Goal: Transaction & Acquisition: Purchase product/service

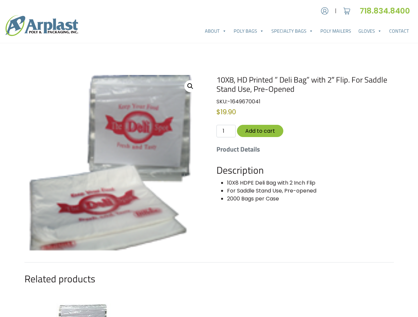
click at [209, 159] on div "10X8, HD Printed ” Deli Bag” with 2″ Flip. For Saddle Stand Use, Pre-Opened SKU…" at bounding box center [208, 260] width 369 height 370
click at [324, 11] on img at bounding box center [324, 11] width 10 height 10
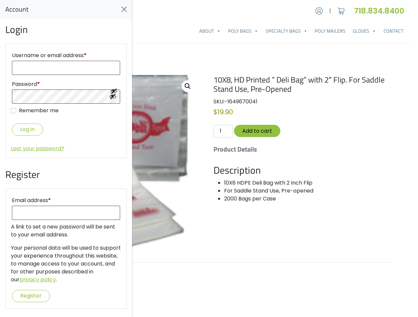
click at [0, 97] on div "Account | Cart 718.834.8400" at bounding box center [206, 310] width 412 height 620
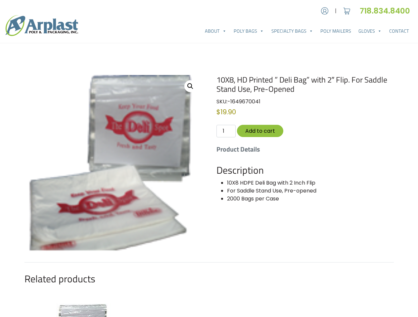
click at [0, 91] on div "Account | Cart 718.834.8400" at bounding box center [209, 310] width 418 height 620
click at [0, 130] on div "Account | Cart 718.834.8400" at bounding box center [209, 310] width 418 height 620
click at [0, 296] on div "Account | Cart 718.834.8400" at bounding box center [209, 310] width 418 height 620
click at [209, 196] on div "10X8, HD Printed ” Deli Bag” with 2″ Flip. For Saddle Stand Use, Pre-Opened SKU…" at bounding box center [208, 260] width 369 height 370
click at [190, 86] on link "View full-screen image gallery" at bounding box center [190, 86] width 12 height 12
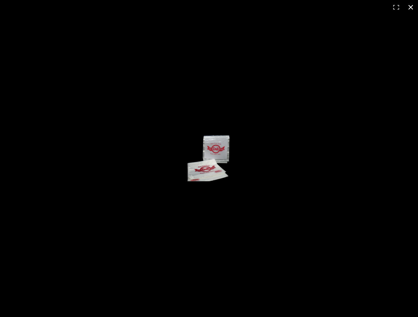
click at [260, 131] on div "Full screen image" at bounding box center [209, 158] width 418 height 317
